Goal: Navigation & Orientation: Find specific page/section

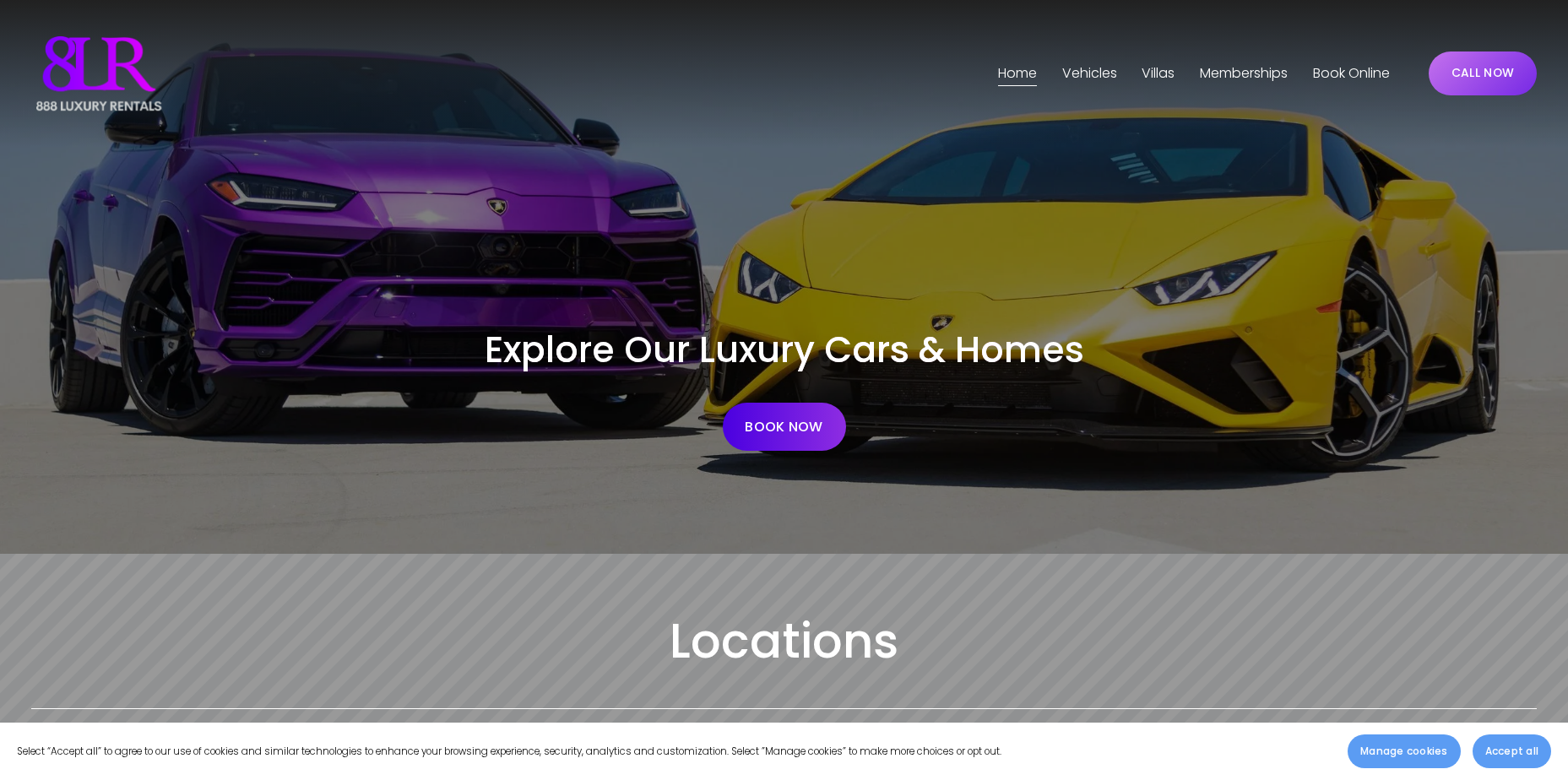
click at [1090, 73] on span "Vehicles" at bounding box center [1090, 74] width 55 height 24
click at [0, 0] on span "Phoenix" at bounding box center [0, 0] width 0 height 0
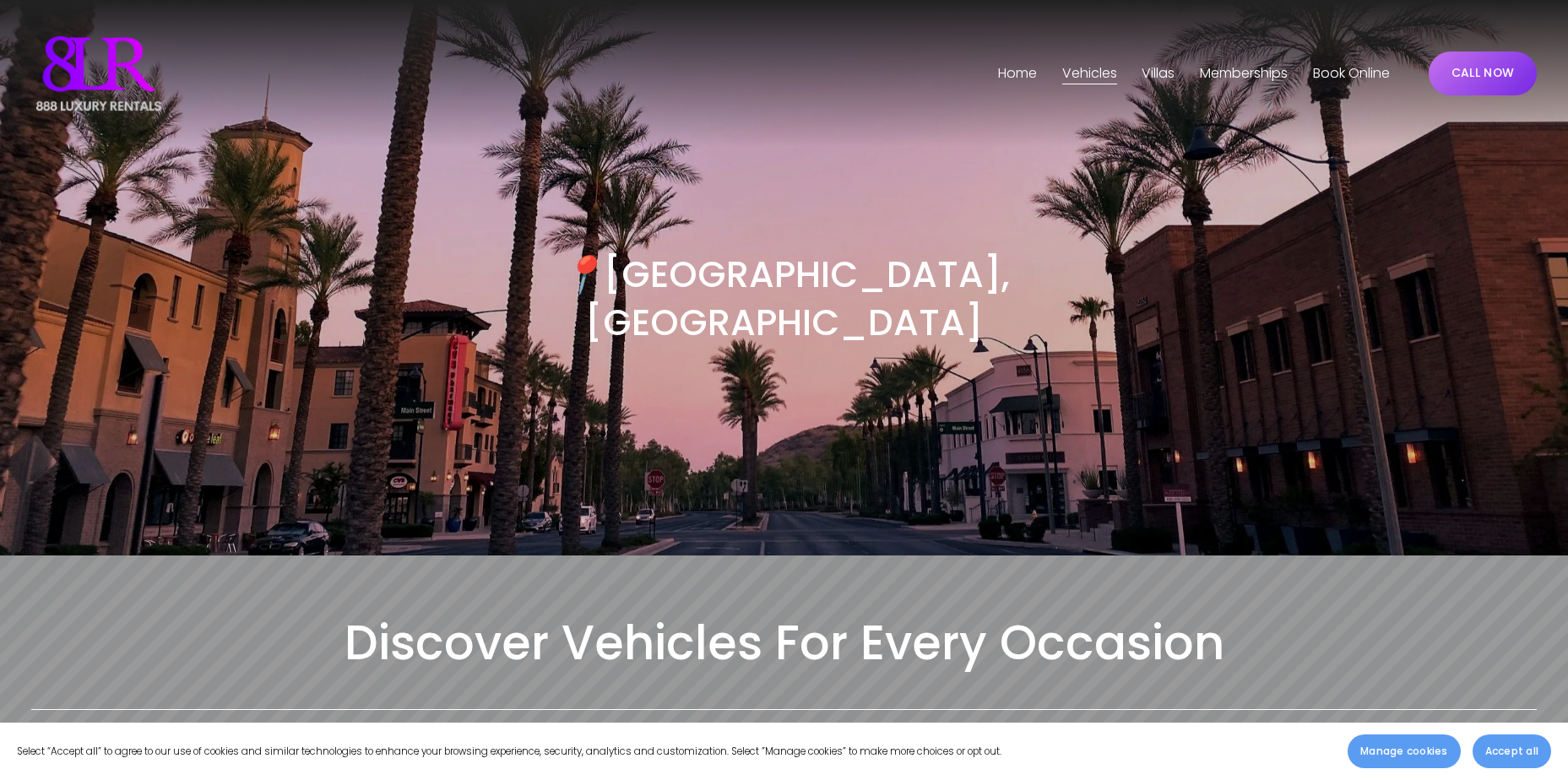
click at [1005, 79] on link "Home" at bounding box center [1018, 73] width 39 height 27
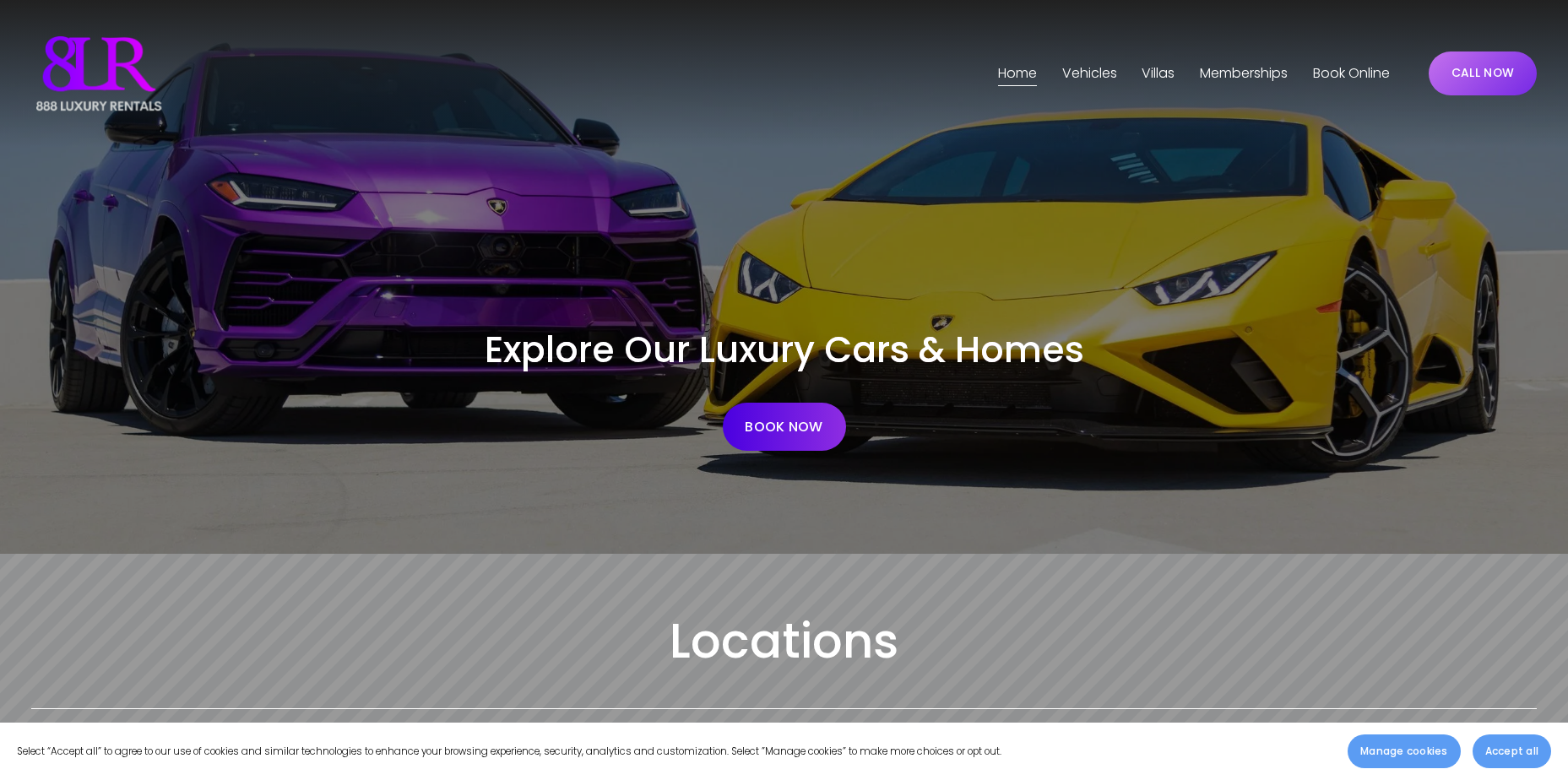
click at [1102, 76] on span "Vehicles" at bounding box center [1090, 74] width 55 height 24
click at [1085, 75] on span "Vehicles" at bounding box center [1090, 74] width 55 height 24
click at [0, 0] on span "Phoenix" at bounding box center [0, 0] width 0 height 0
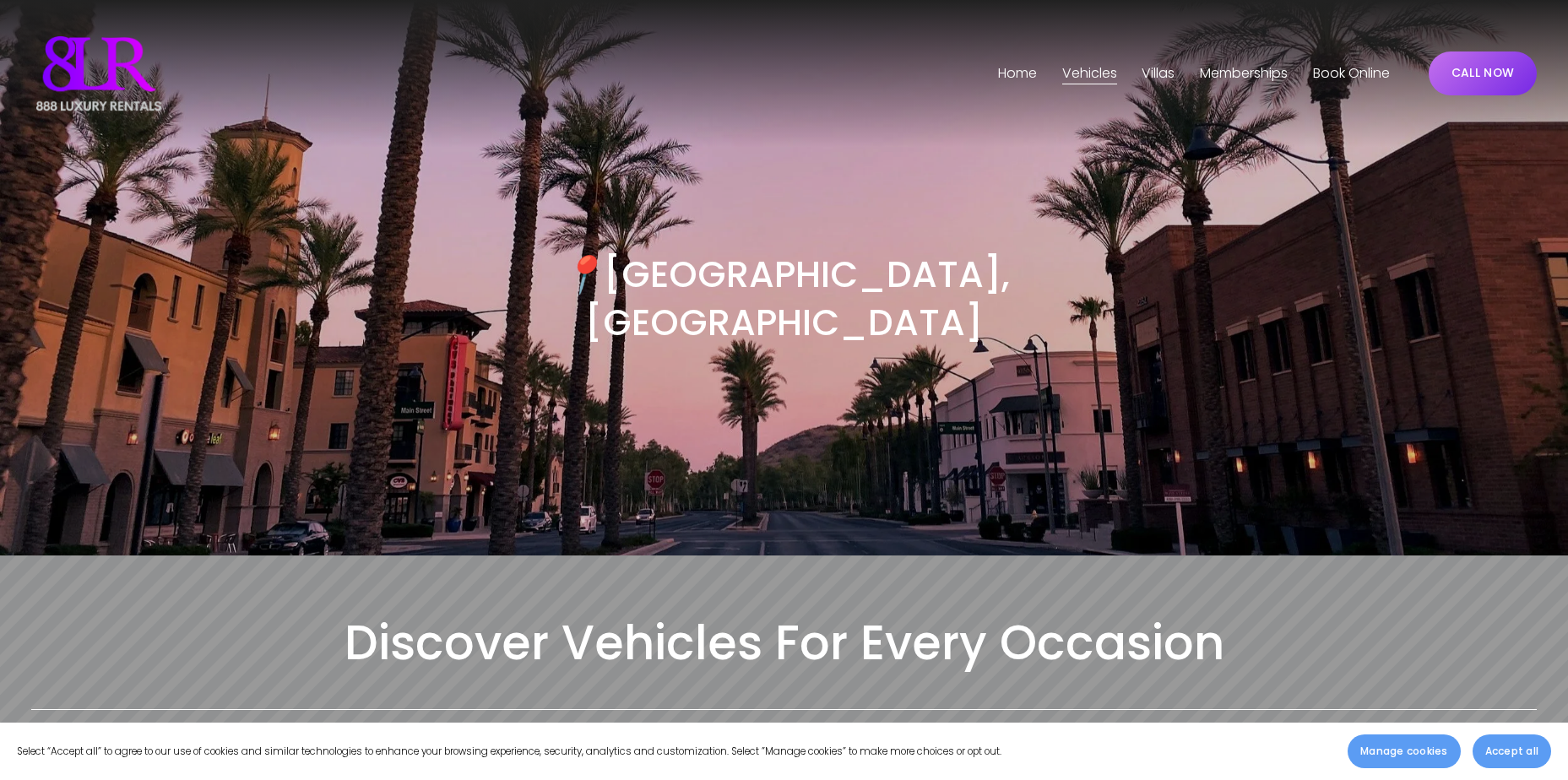
click at [130, 63] on img at bounding box center [99, 73] width 135 height 84
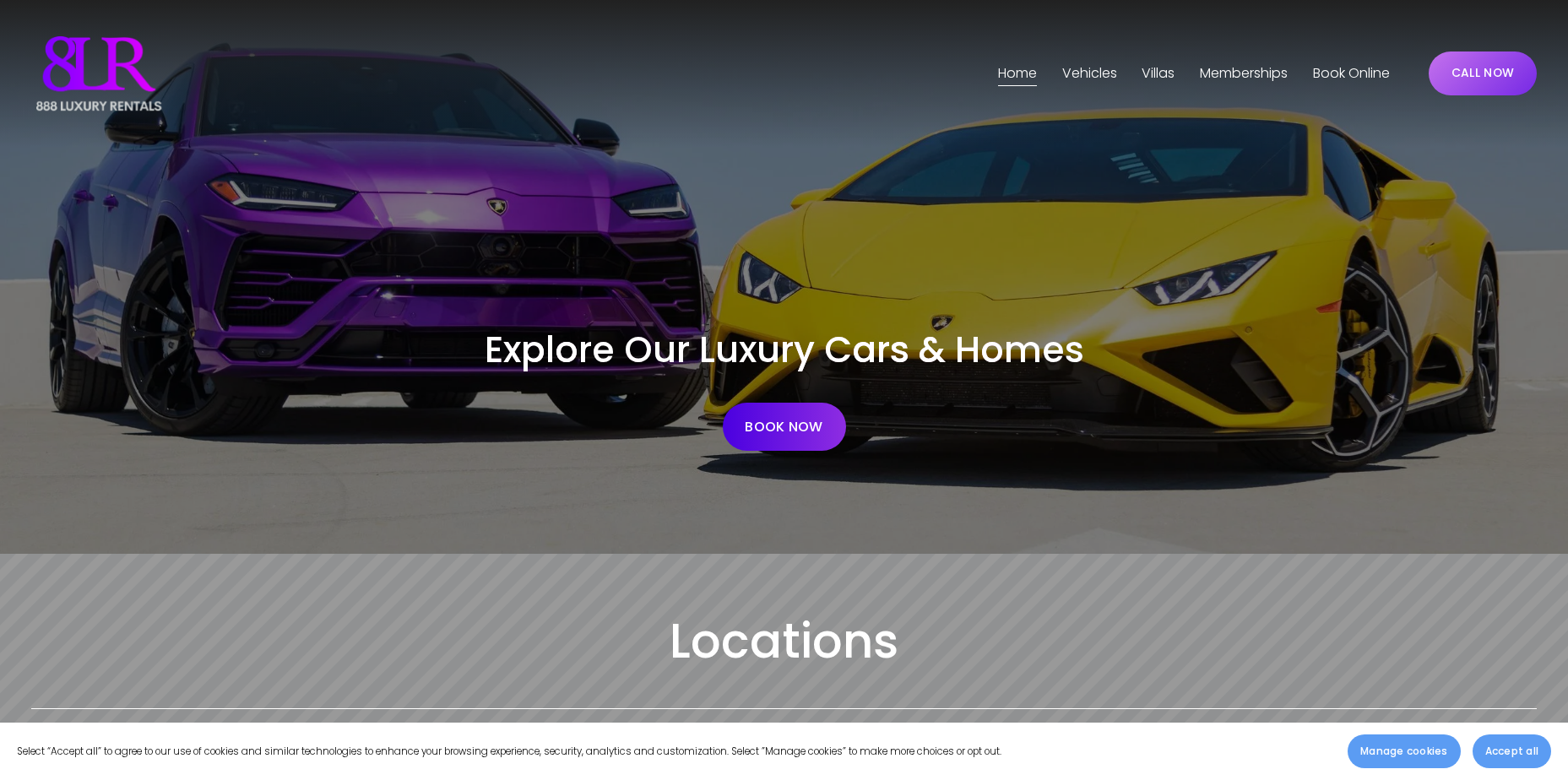
click at [1086, 75] on span "Vehicles" at bounding box center [1090, 74] width 55 height 24
click at [0, 0] on span "[GEOGRAPHIC_DATA]" at bounding box center [0, 0] width 0 height 0
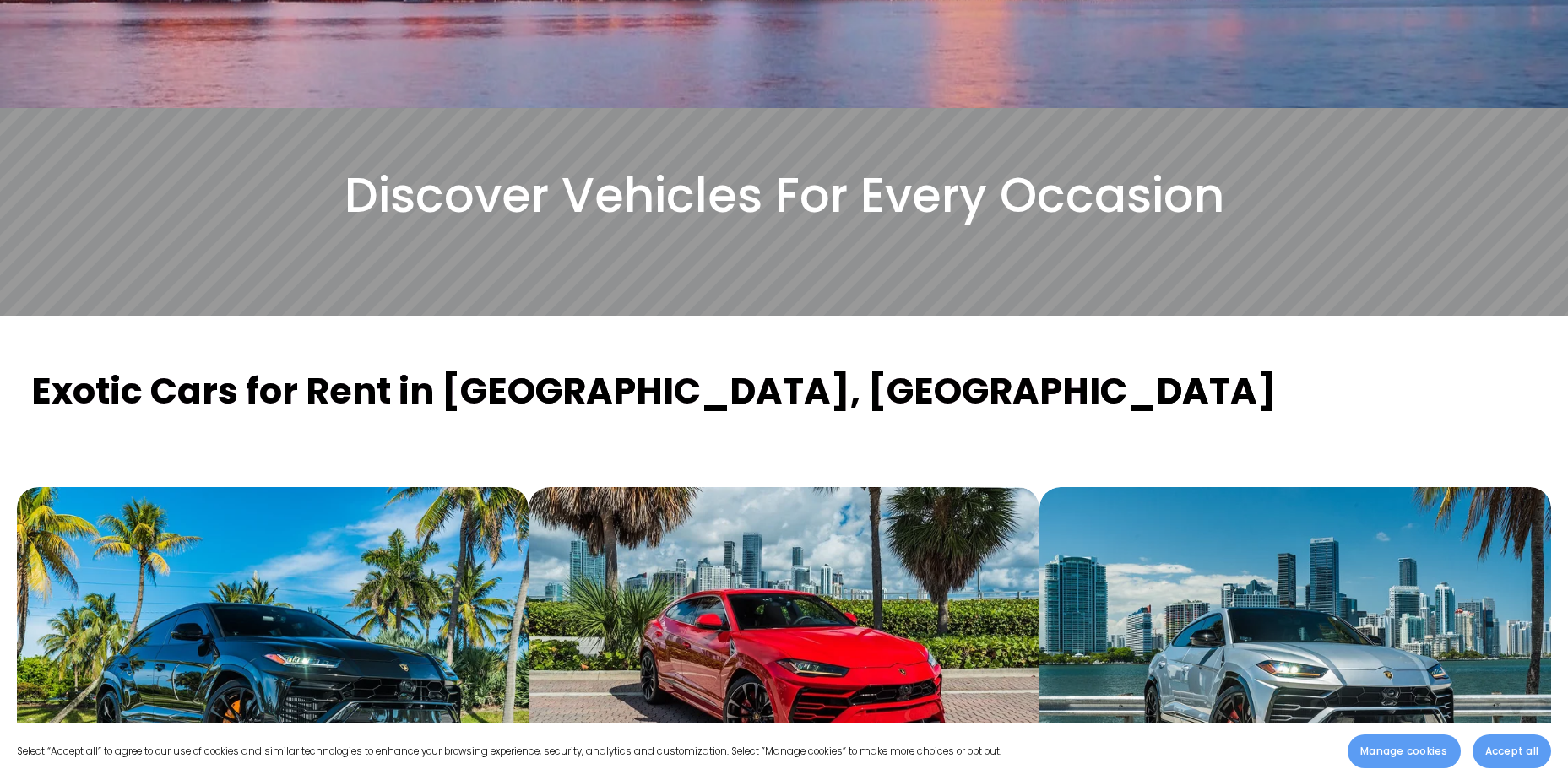
scroll to position [169, 0]
